Goal: Download file/media

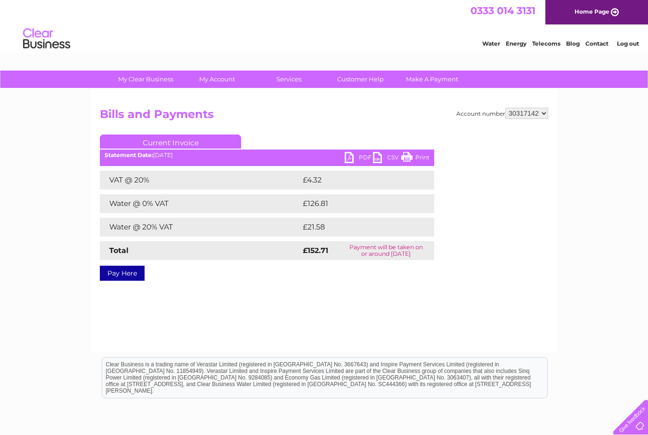
click at [357, 156] on link "PDF" at bounding box center [359, 159] width 28 height 14
click at [389, 157] on link "CSV" at bounding box center [387, 159] width 28 height 14
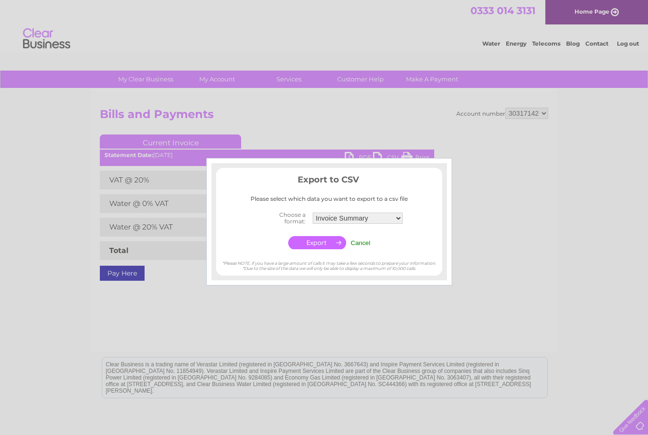
click at [378, 221] on select "Invoice Summary Service Charge Summary" at bounding box center [358, 218] width 90 height 11
select select "4"
click at [367, 240] on input "Cancel" at bounding box center [361, 243] width 20 height 7
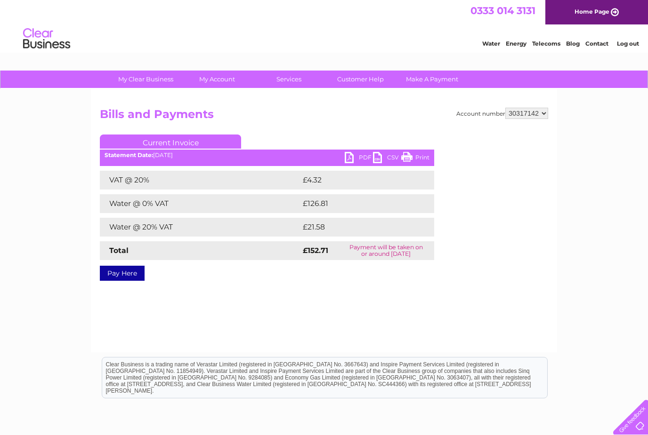
click at [361, 157] on link "PDF" at bounding box center [359, 159] width 28 height 14
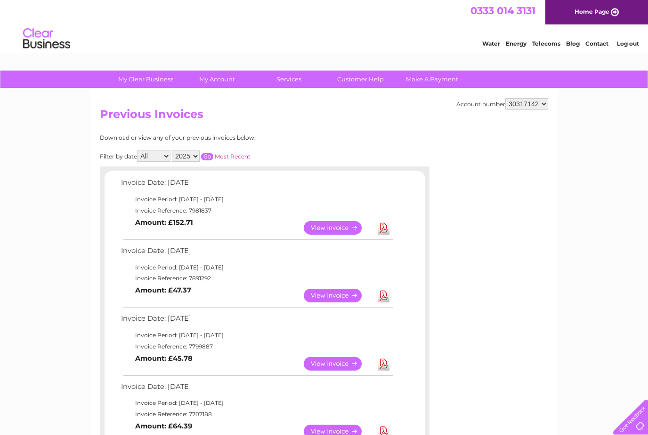
click at [385, 225] on link "Download" at bounding box center [383, 228] width 12 height 14
click at [385, 232] on link "Download" at bounding box center [383, 228] width 12 height 14
click at [383, 295] on link "Download" at bounding box center [383, 296] width 12 height 14
click at [387, 230] on link "Download" at bounding box center [383, 228] width 12 height 14
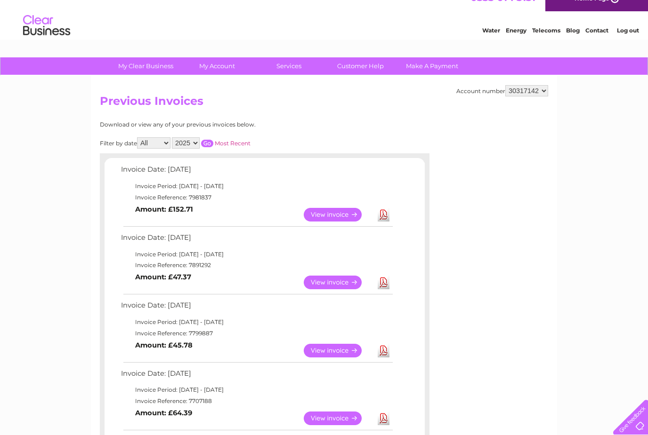
scroll to position [15, 0]
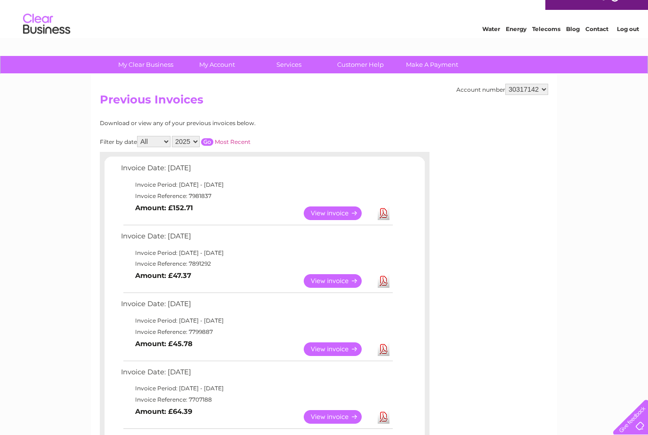
click at [383, 351] on link "Download" at bounding box center [383, 350] width 12 height 14
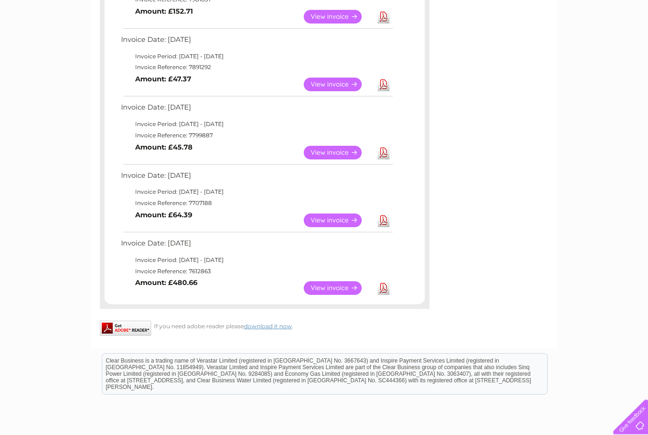
scroll to position [214, 0]
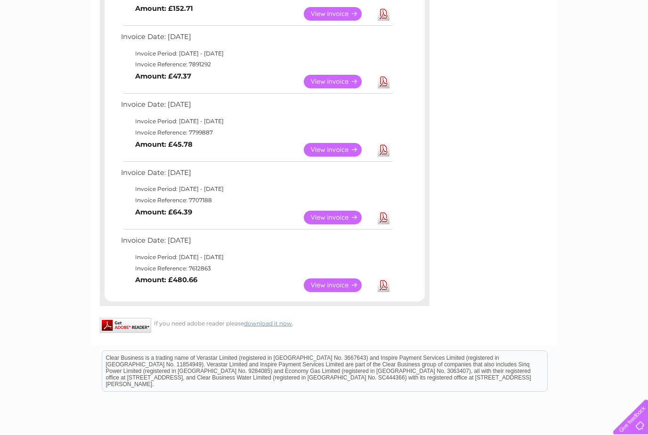
click at [384, 281] on link "Download" at bounding box center [383, 286] width 12 height 14
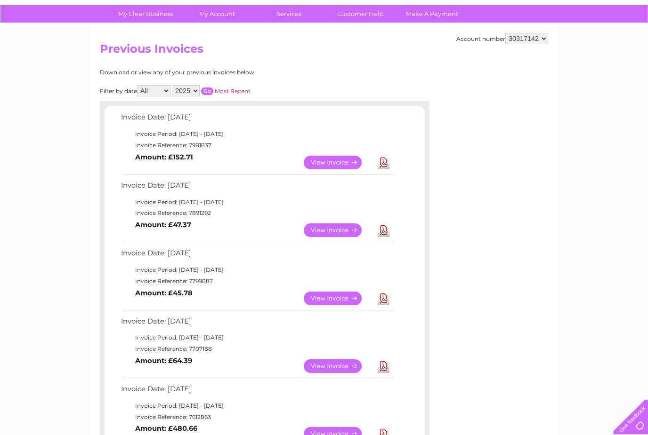
scroll to position [59, 0]
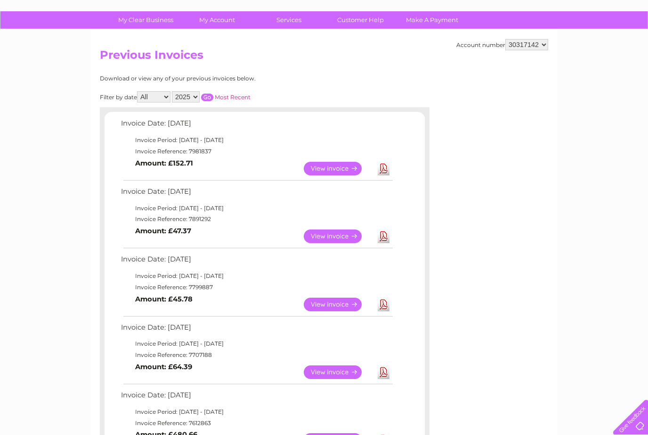
click at [387, 168] on link "Download" at bounding box center [383, 169] width 12 height 14
click at [386, 168] on link "Download" at bounding box center [383, 169] width 12 height 14
